Goal: Task Accomplishment & Management: Manage account settings

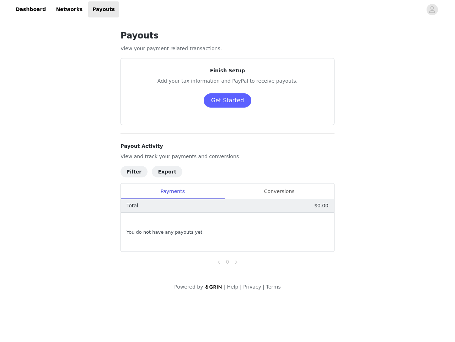
click at [228, 149] on h4 "Payout Activity" at bounding box center [228, 145] width 214 height 7
click at [228, 10] on div at bounding box center [271, 9] width 304 height 16
click at [433, 10] on icon "avatar" at bounding box center [432, 9] width 7 height 11
click at [227, 100] on body "Dashboard Networks Payouts Payouts View your payment related transactions. Fini…" at bounding box center [227, 171] width 455 height 342
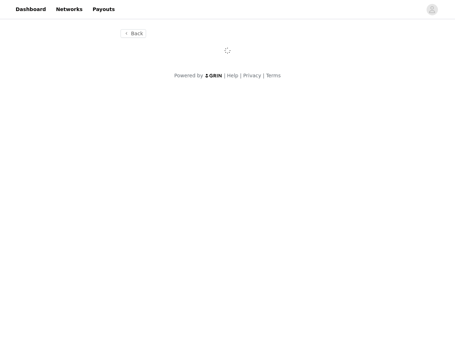
click at [134, 88] on div "Powered by | Help | Privacy | Terms" at bounding box center [227, 80] width 455 height 16
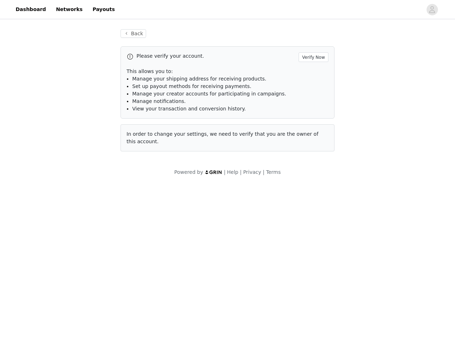
click at [132, 171] on div "Powered by | Help | Privacy | Terms" at bounding box center [227, 176] width 455 height 16
click at [162, 171] on div "Powered by | Help | Privacy | Terms" at bounding box center [227, 176] width 455 height 16
